Goal: Task Accomplishment & Management: Use online tool/utility

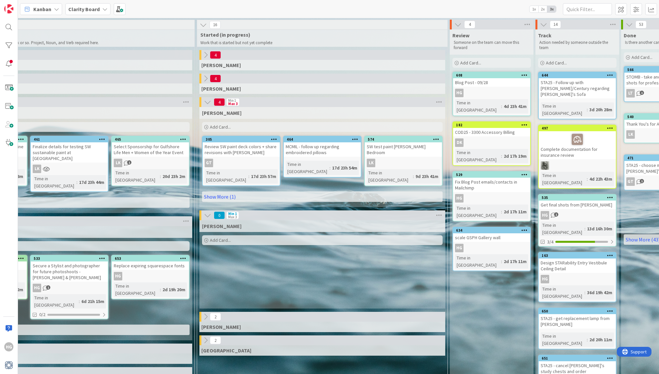
scroll to position [0, 498]
click at [461, 233] on div "scale GSPH Gallery wall" at bounding box center [491, 237] width 77 height 9
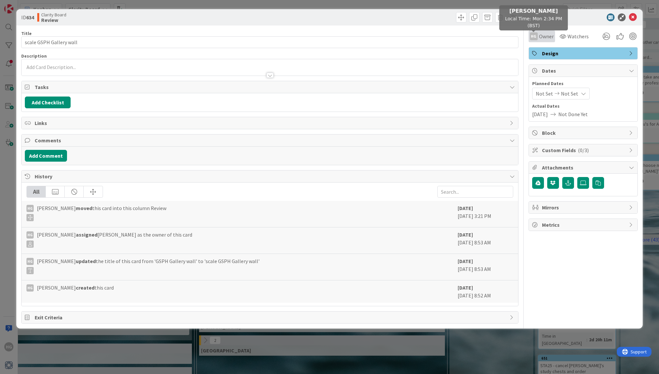
click at [461, 35] on div "HG Owner" at bounding box center [542, 36] width 24 height 8
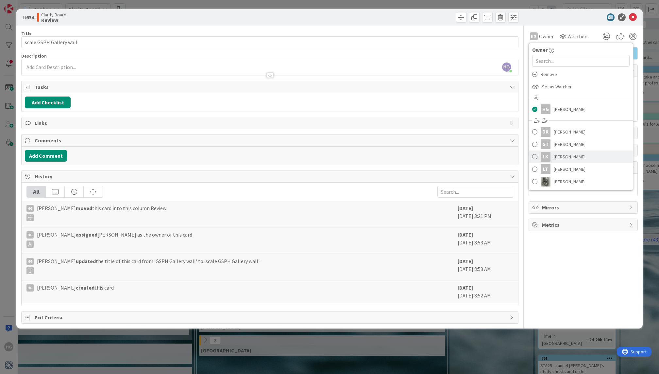
click at [461, 161] on div "LK" at bounding box center [546, 157] width 10 height 10
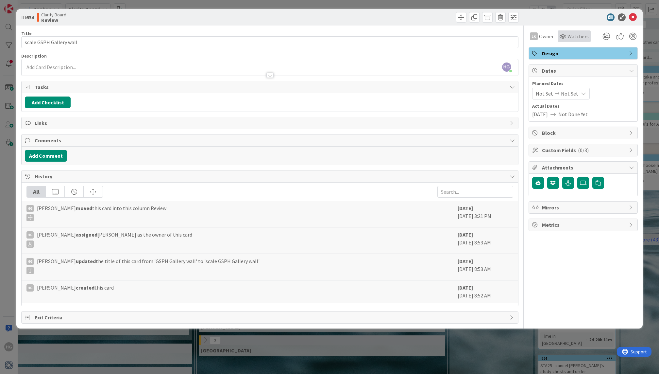
click at [461, 35] on span "Watchers" at bounding box center [578, 36] width 21 height 8
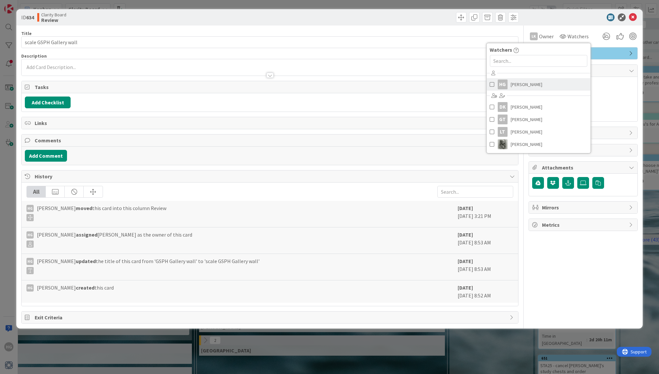
click at [461, 88] on span "[PERSON_NAME]" at bounding box center [527, 84] width 32 height 10
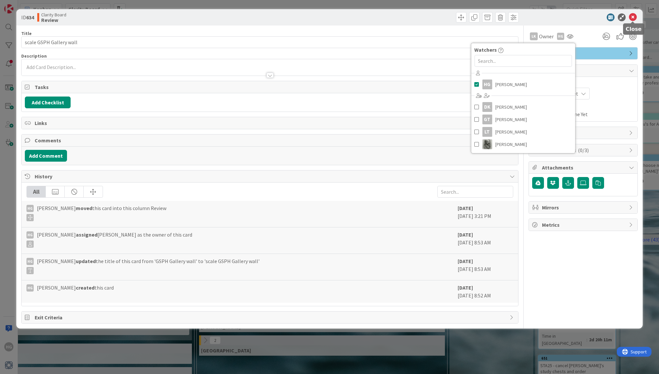
click at [461, 18] on icon at bounding box center [633, 17] width 8 height 8
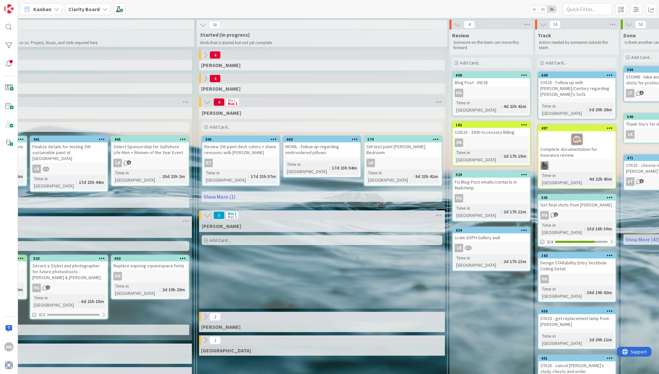
click at [371, 235] on div "Add Card..." at bounding box center [322, 240] width 241 height 10
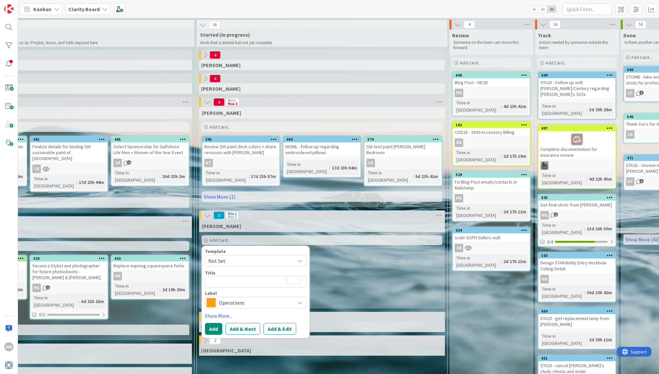
type textarea "x"
type textarea "S"
type textarea "x"
type textarea "Sh"
type textarea "x"
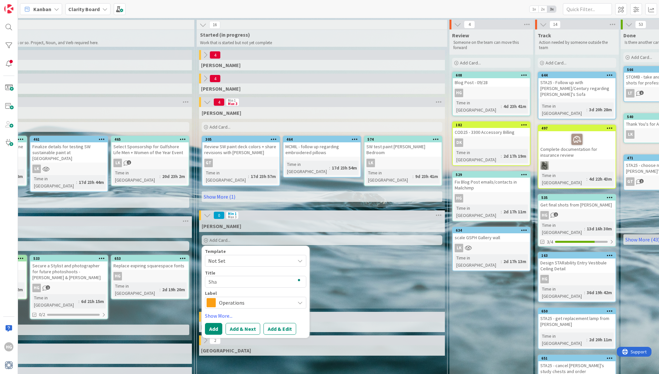
type textarea "Shar"
type textarea "x"
type textarea "Share"
type textarea "x"
type textarea "Share"
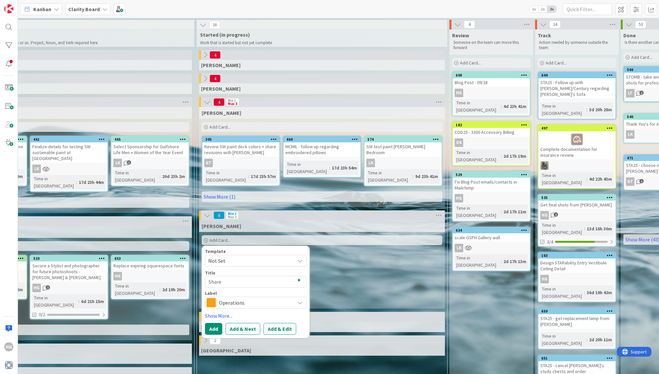
type textarea "x"
type textarea "Share s"
type textarea "x"
type textarea "Share si"
type textarea "x"
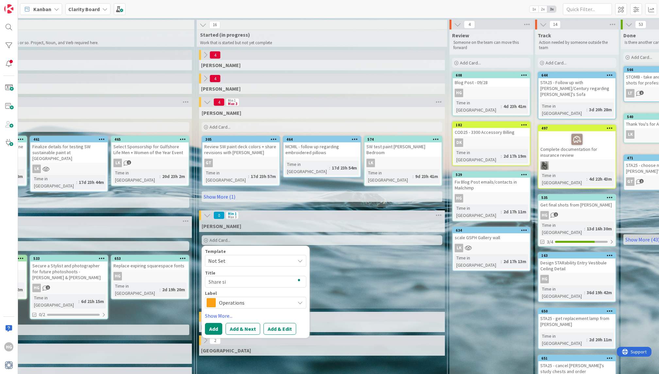
type textarea "Share siz"
type textarea "x"
type textarea "Share sizi"
type textarea "x"
type textarea "[PERSON_NAME]"
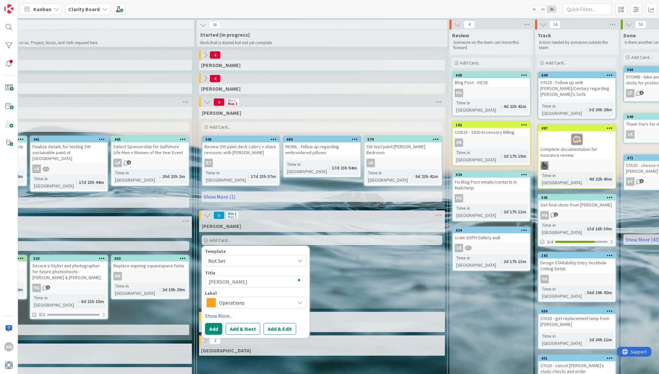
type textarea "x"
type textarea "Share sizing"
type textarea "x"
type textarea "Share sizing"
type textarea "x"
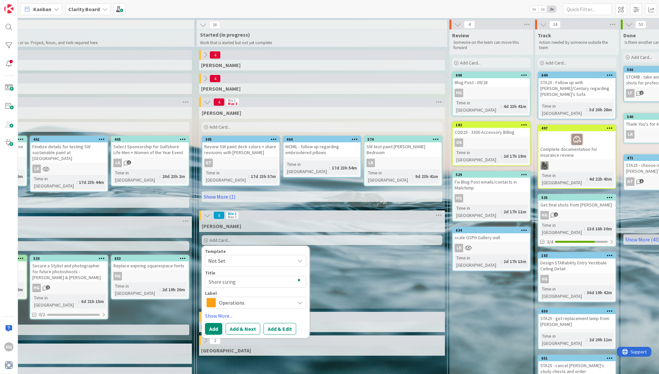
type textarea "Share sizing w"
type textarea "x"
type textarea "Share sizing wi"
type textarea "x"
type textarea "Share sizing wit"
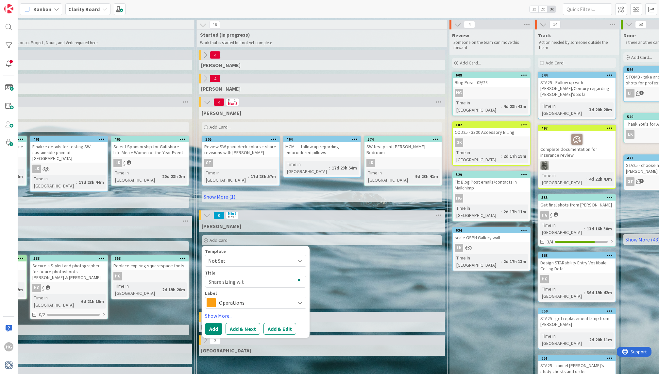
type textarea "x"
type textarea "Share sizing with"
type textarea "x"
type textarea "Share sizing with"
type textarea "x"
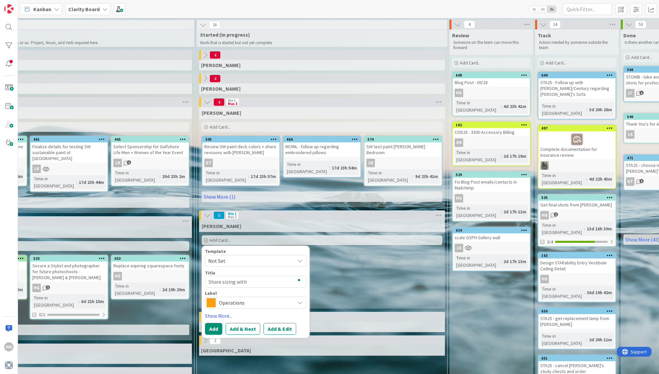
type textarea "Share sizing with L"
type textarea "x"
type textarea "Share sizing with [PERSON_NAME]"
type textarea "x"
type textarea "Share sizing with Lis"
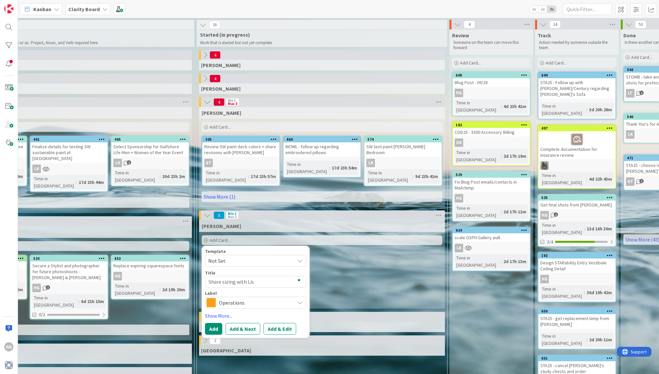
type textarea "x"
type textarea "Share sizing with [PERSON_NAME]"
type textarea "x"
type textarea "Share sizing with [PERSON_NAME]"
type textarea "x"
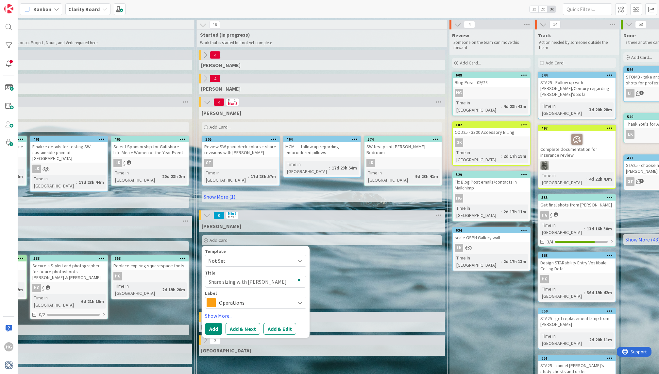
type textarea "Share sizing with [PERSON_NAME]"
type textarea "x"
type textarea "Share sizing with [PERSON_NAME]"
type textarea "x"
type textarea "Share sizing with [PERSON_NAME] f"
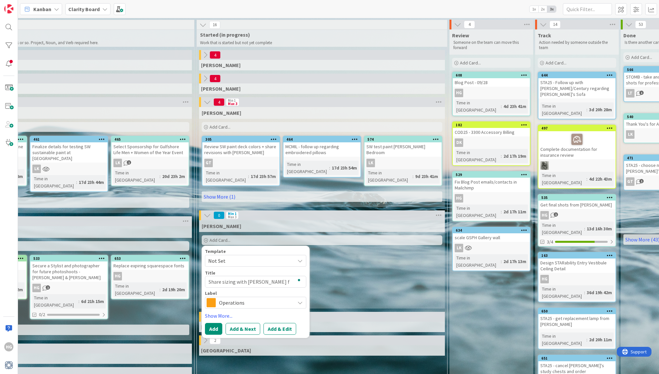
type textarea "x"
type textarea "Share sizing with [PERSON_NAME]"
type textarea "x"
type textarea "Share sizing with [PERSON_NAME] for"
type textarea "x"
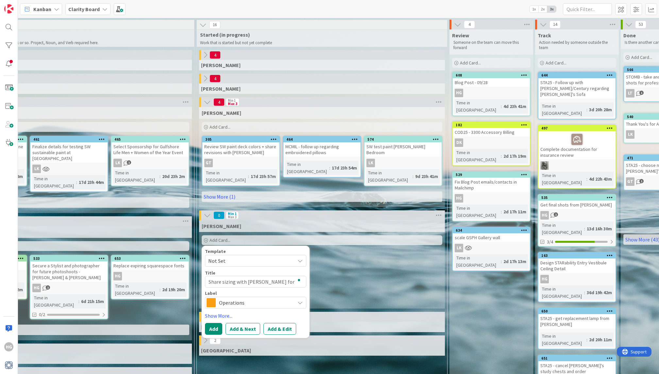
type textarea "Share sizing with [PERSON_NAME] for"
type textarea "x"
type textarea "Share sizing with [PERSON_NAME] for G"
type textarea "x"
type textarea "Share sizing with [PERSON_NAME] for GS"
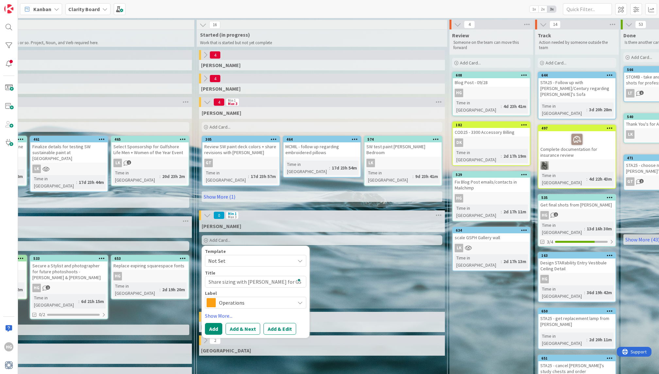
type textarea "x"
type textarea "Share sizing with [PERSON_NAME] for GSP"
type textarea "x"
type textarea "Share sizing with [PERSON_NAME] for GSPH"
type textarea "x"
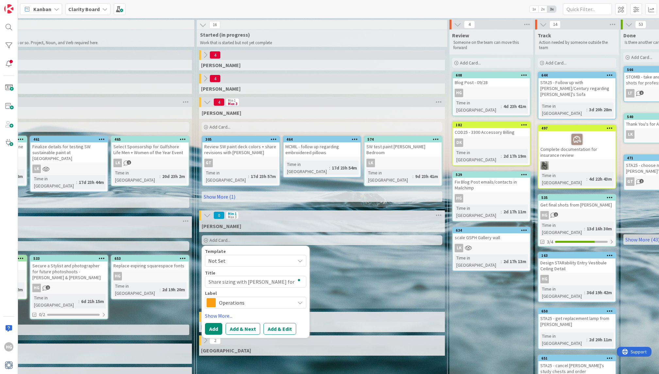
type textarea "Share sizing with [PERSON_NAME] for GSPH"
type textarea "x"
type textarea "Share sizing with [PERSON_NAME] for GSPH G"
type textarea "x"
type textarea "Share sizing with [PERSON_NAME] for GSPH Ga"
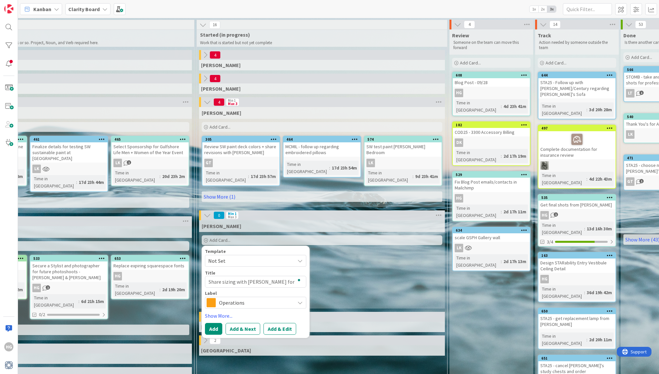
type textarea "x"
type textarea "Share sizing with [PERSON_NAME] for GSPH Gal"
type textarea "x"
type textarea "Share sizing with [PERSON_NAME] for GSPH Gall"
type textarea "x"
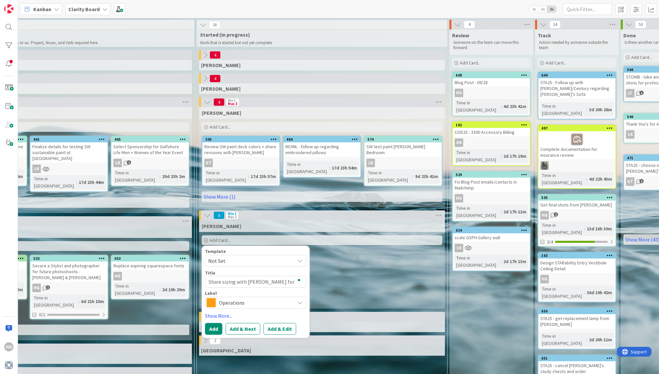
type textarea "Share sizing with [PERSON_NAME] for GSPH Galle"
type textarea "x"
type textarea "Share sizing with [PERSON_NAME] for GSPH Galler"
type textarea "x"
type textarea "Share sizing with [PERSON_NAME] for GSPH Gallery"
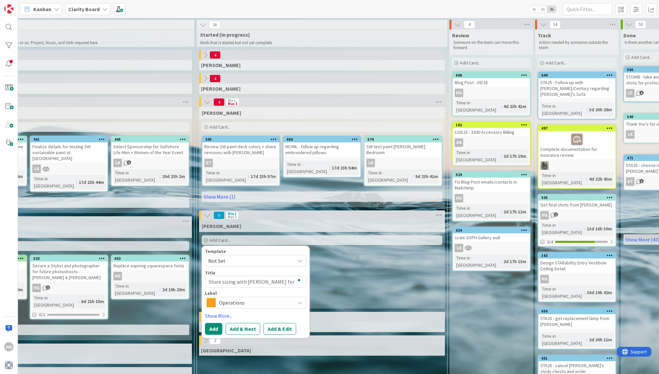
type textarea "x"
type textarea "Share sizing with [PERSON_NAME] for GSPH Gallery"
type textarea "x"
type textarea "Share sizing with [PERSON_NAME] for GSPH Gallery W"
type textarea "x"
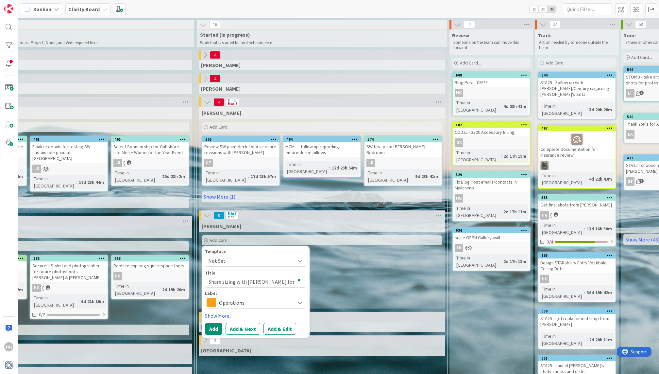
type textarea "Share sizing with [PERSON_NAME] for GSPH Gallery Wa"
type textarea "x"
type textarea "Share sizing with [PERSON_NAME] for GSPH Gallery Wal"
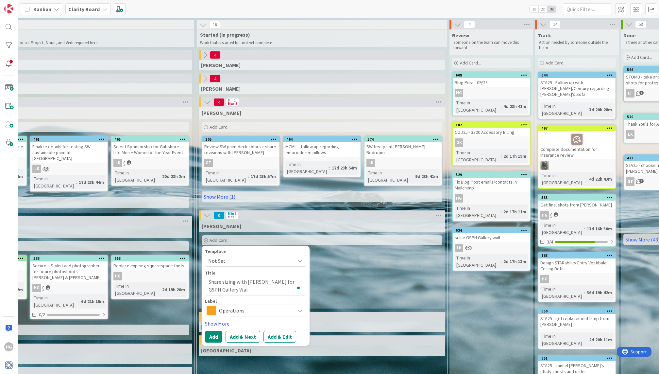
type textarea "x"
type textarea "Share sizing with [PERSON_NAME] for GSPH Gallery Wall"
type textarea "x"
type textarea "Share sizing with [PERSON_NAME] for GSPH Gallery Wall"
type textarea "x"
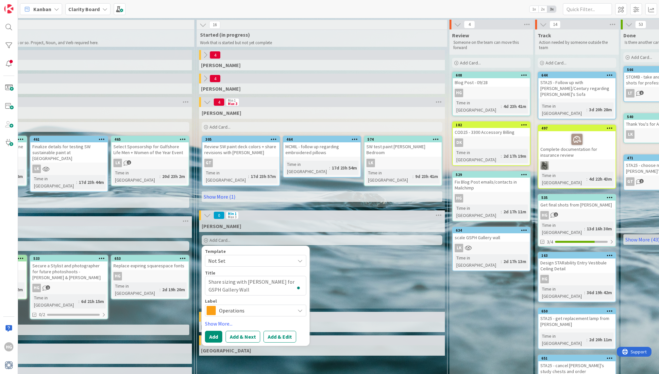
type textarea "Share sizing with [PERSON_NAME] for GSPH Gallery Wall P"
type textarea "x"
type textarea "Share sizing with [PERSON_NAME] for GSPH Gallery Wall Pr"
type textarea "x"
type textarea "Share sizing with [PERSON_NAME] for GSPH Gallery Wall Pri"
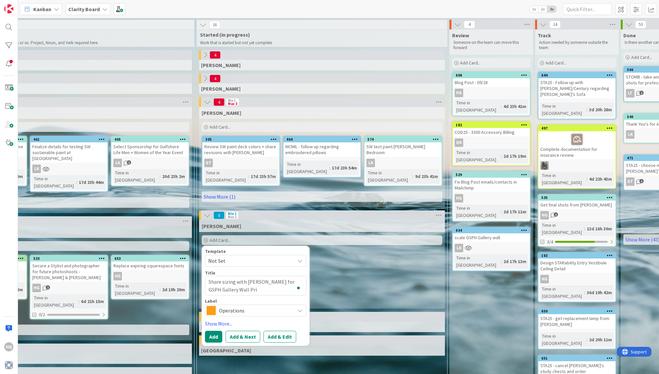
type textarea "x"
type textarea "Share sizing with [PERSON_NAME] for GSPH Gallery Wall Priv"
type textarea "x"
type textarea "Share sizing with [PERSON_NAME] for GSPH Gallery Wall Privi"
type textarea "x"
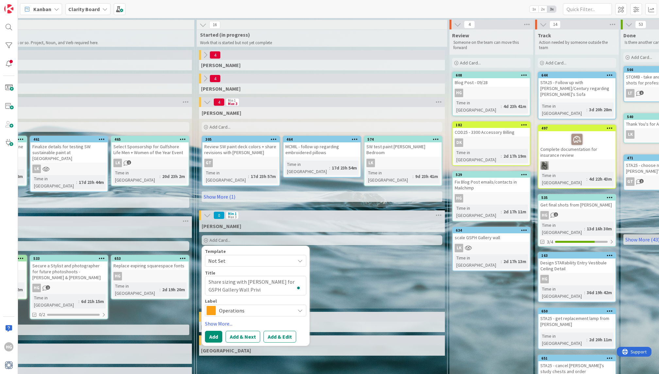
type textarea "Share sizing with [PERSON_NAME] for GSPH Gallery Wall Privin"
type textarea "x"
type textarea "Share sizing with [PERSON_NAME] for GSPH Gallery Wall Privi"
type textarea "x"
type textarea "Share sizing with [PERSON_NAME] for GSPH Gallery Wall Priv"
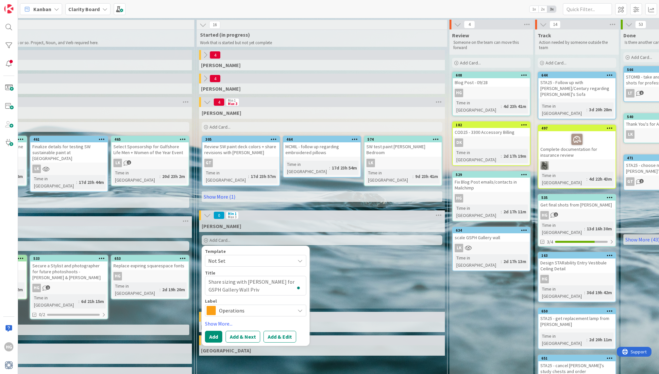
type textarea "x"
type textarea "Share sizing with [PERSON_NAME] for GSPH Gallery Wall Pri"
type textarea "x"
type textarea "Share sizing with [PERSON_NAME] for GSPH Gallery Wall Pric"
type textarea "x"
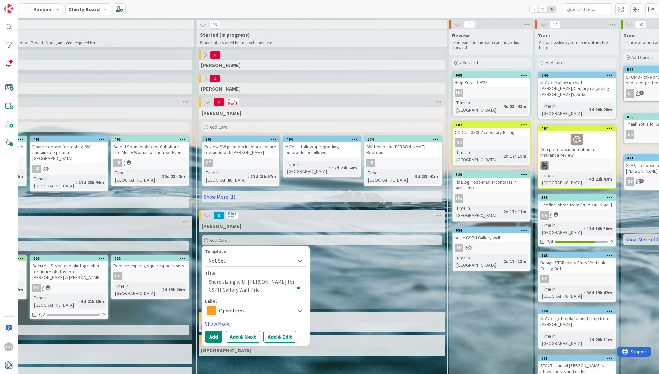
type textarea "Share sizing with [PERSON_NAME] for GSPH Gallery Wall Prici"
type textarea "x"
type textarea "Share sizing with [PERSON_NAME] for GSPH Gallery Wall Pricig"
type textarea "x"
type textarea "Share sizing with [PERSON_NAME] for GSPH Gallery Wall Prici"
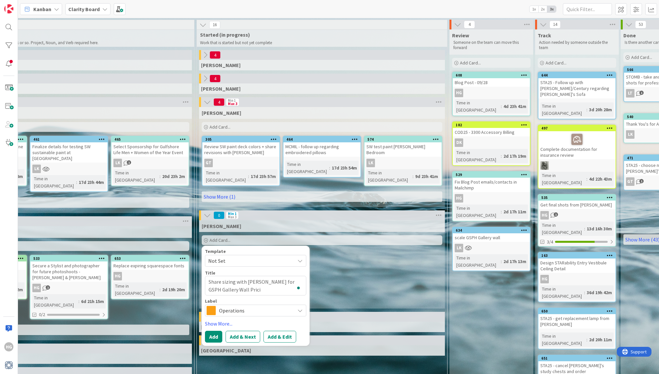
type textarea "x"
type textarea "Share sizing with [PERSON_NAME] for GSPH Gallery Wall Pricin"
type textarea "x"
type textarea "Share sizing with [PERSON_NAME] for GSPH Gallery Wall Pricing"
click at [239, 306] on span "Operations" at bounding box center [255, 310] width 73 height 9
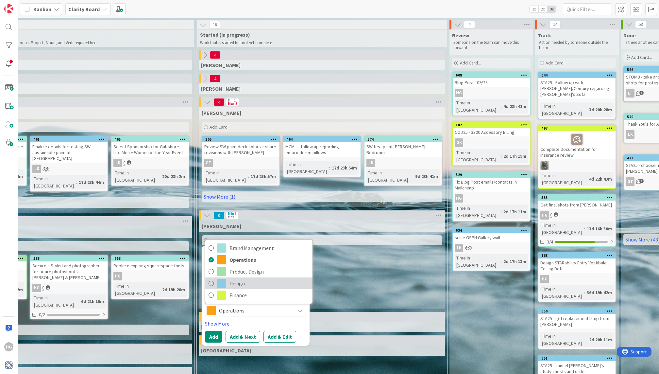
click at [250, 278] on span "Design" at bounding box center [270, 283] width 80 height 10
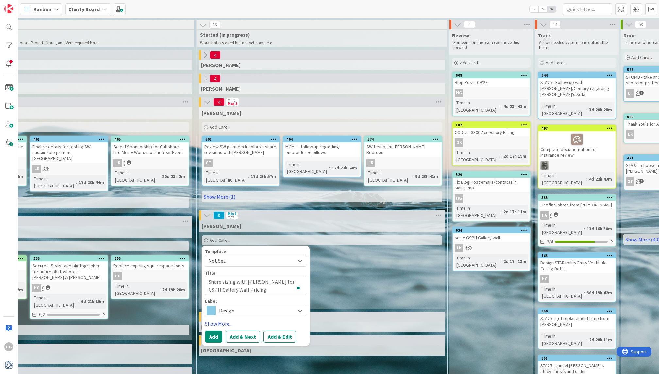
click at [213, 320] on link "Show More..." at bounding box center [255, 324] width 101 height 8
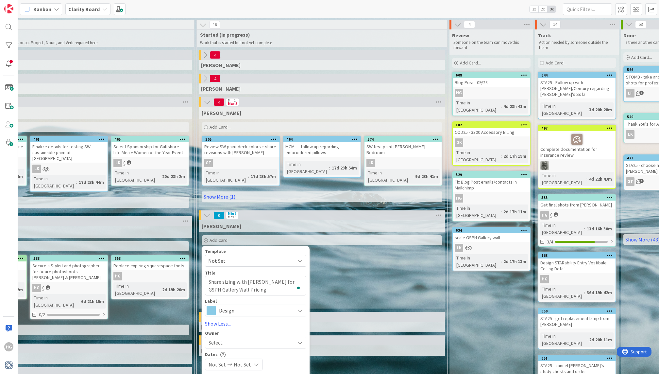
click at [226, 336] on div "Select..." at bounding box center [252, 343] width 86 height 8
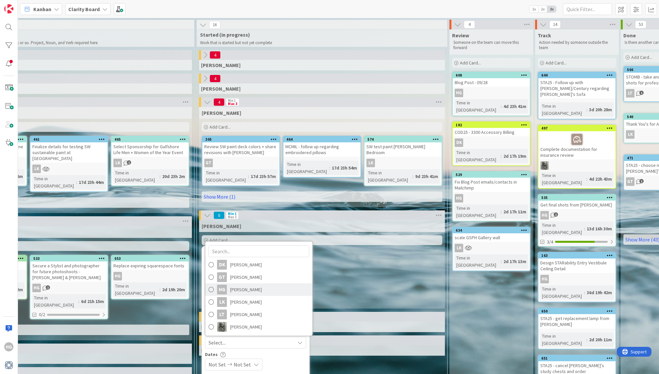
click at [248, 285] on span "[PERSON_NAME]" at bounding box center [246, 290] width 32 height 10
type textarea "x"
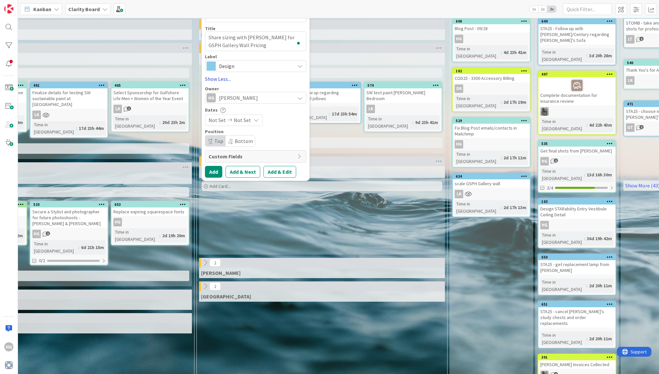
scroll to position [56, 498]
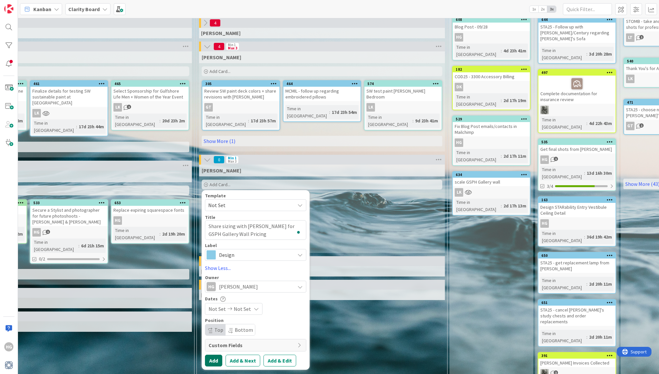
click at [209, 336] on button "Add" at bounding box center [213, 361] width 17 height 12
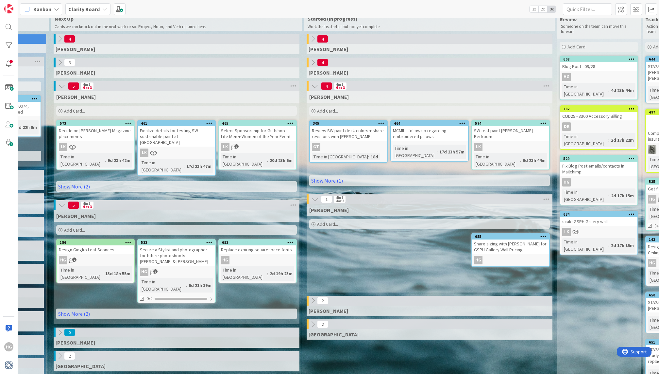
scroll to position [16, 365]
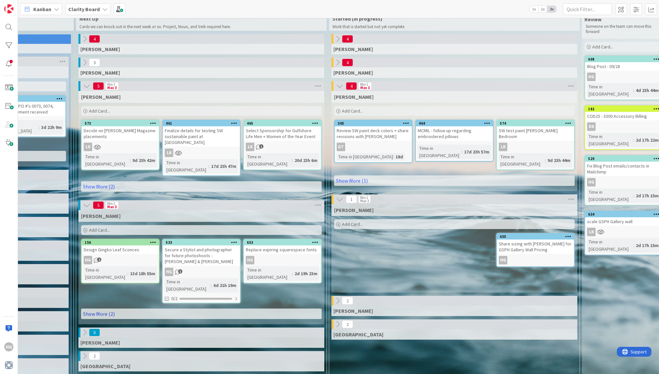
click at [196, 308] on link "Show More (2)" at bounding box center [201, 313] width 241 height 10
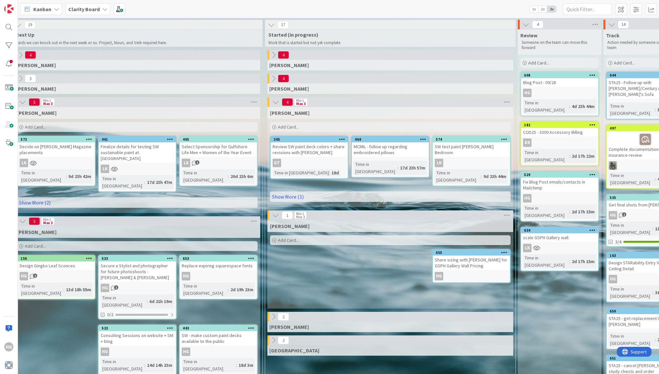
scroll to position [0, 430]
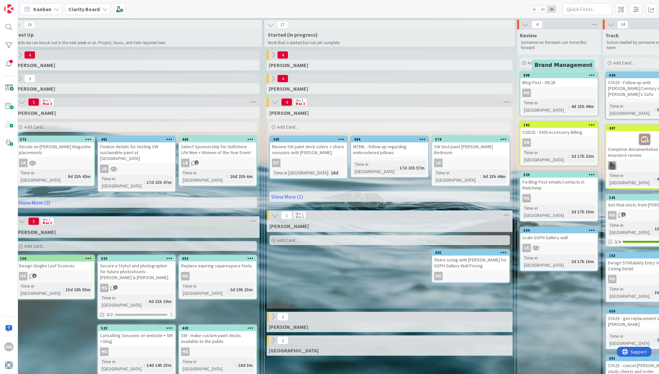
click at [461, 74] on div "608" at bounding box center [561, 75] width 74 height 5
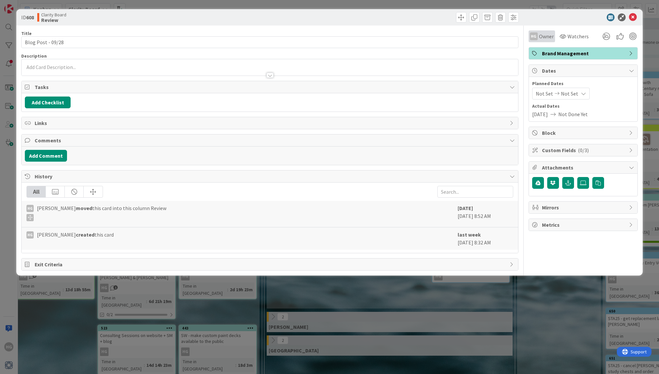
click at [461, 34] on span "Owner" at bounding box center [546, 36] width 15 height 8
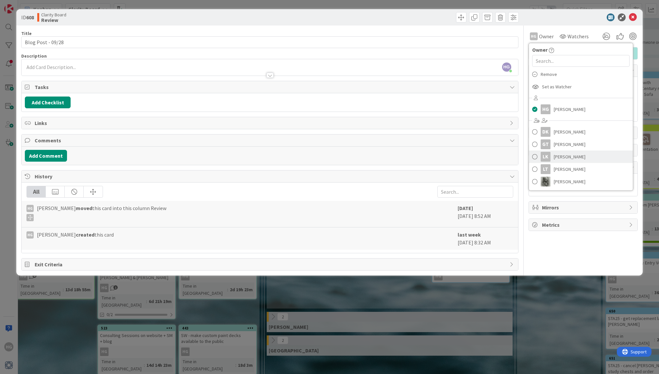
click at [461, 155] on link "LK [PERSON_NAME]" at bounding box center [581, 156] width 104 height 12
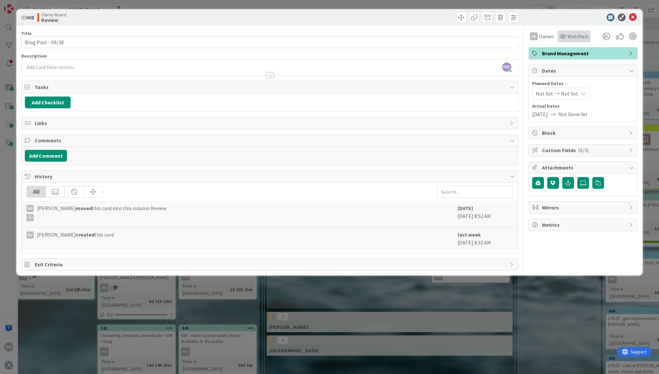
click at [461, 38] on span "Watchers" at bounding box center [578, 36] width 21 height 8
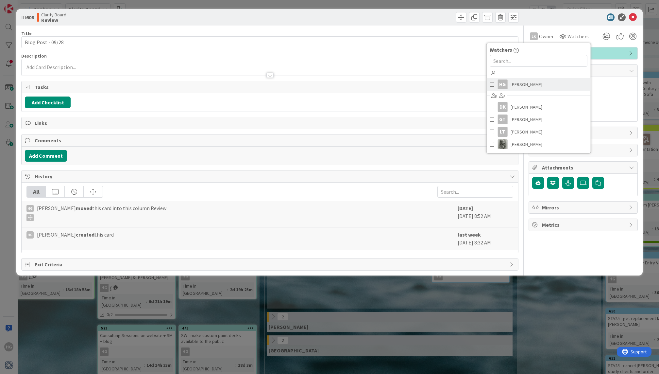
click at [461, 86] on span "[PERSON_NAME]" at bounding box center [527, 84] width 32 height 10
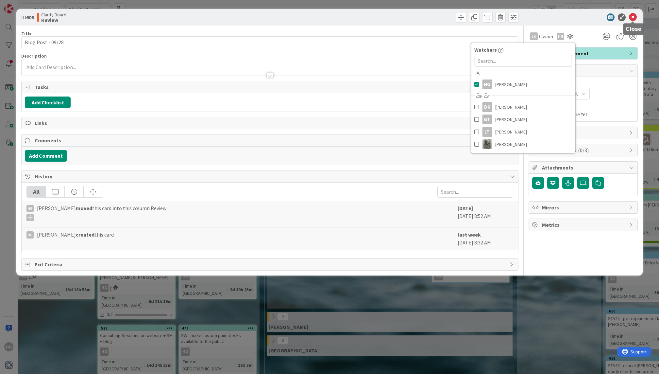
click at [461, 21] on div at bounding box center [633, 22] width 4 height 2
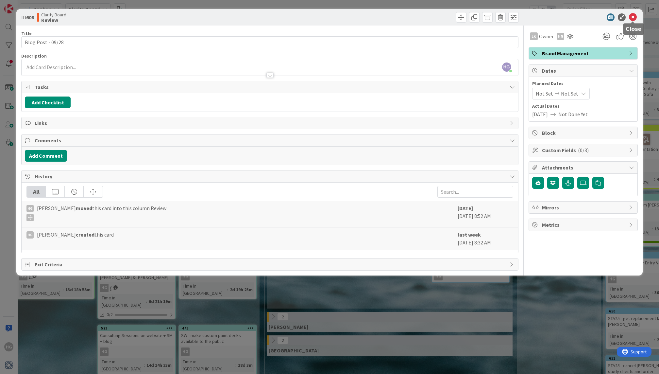
click at [461, 21] on div at bounding box center [633, 22] width 4 height 2
click at [461, 17] on icon at bounding box center [633, 17] width 8 height 8
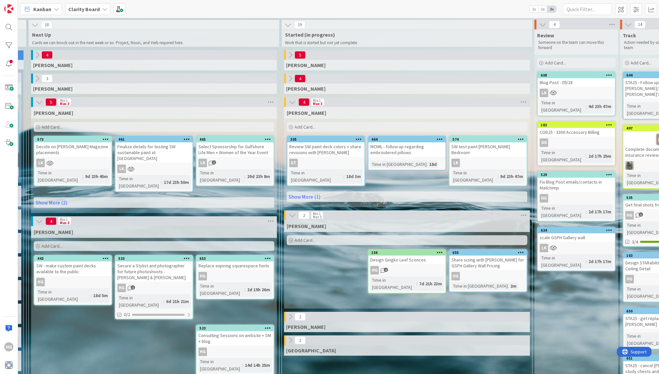
scroll to position [0, 411]
